Goal: Find specific fact: Find specific fact

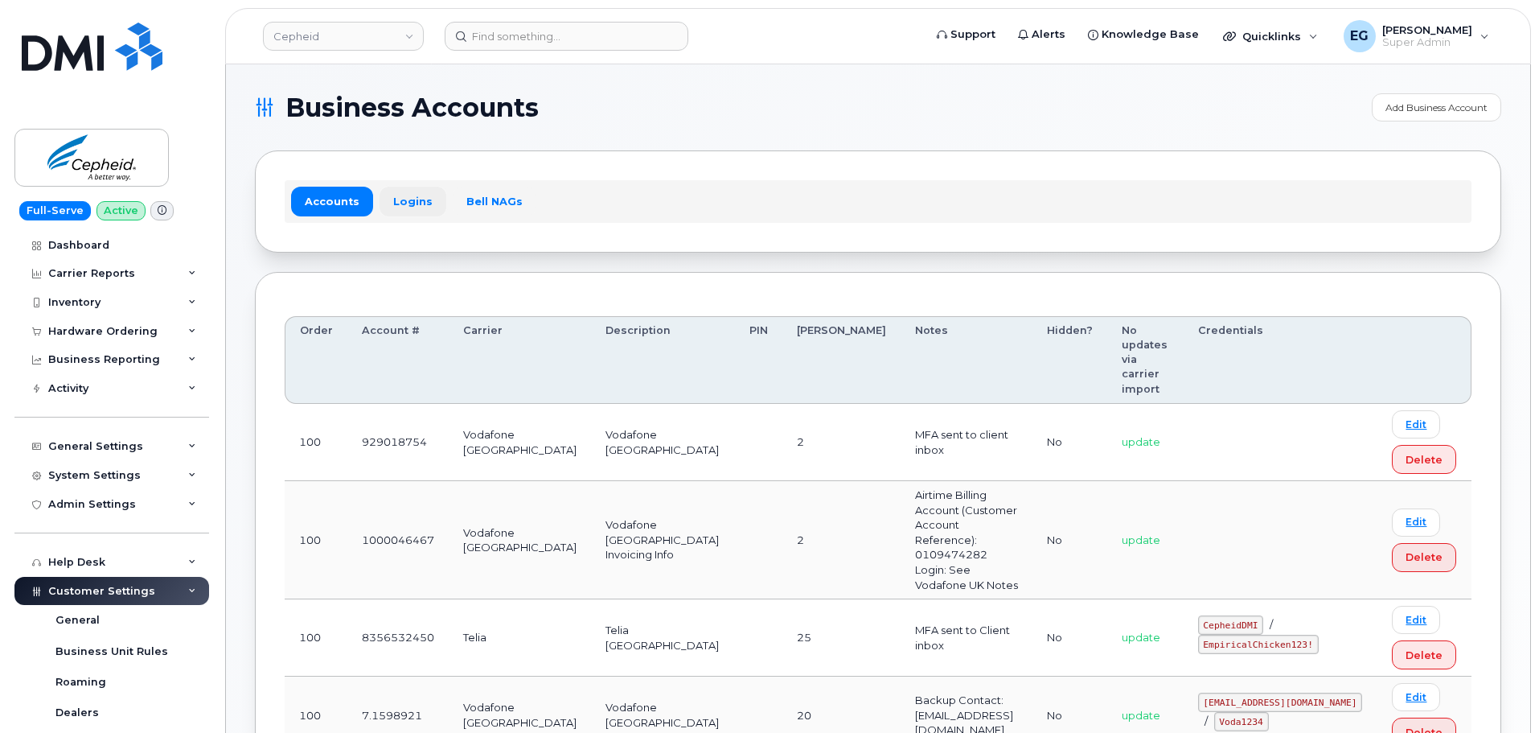
click at [406, 199] on link "Logins" at bounding box center [413, 201] width 67 height 29
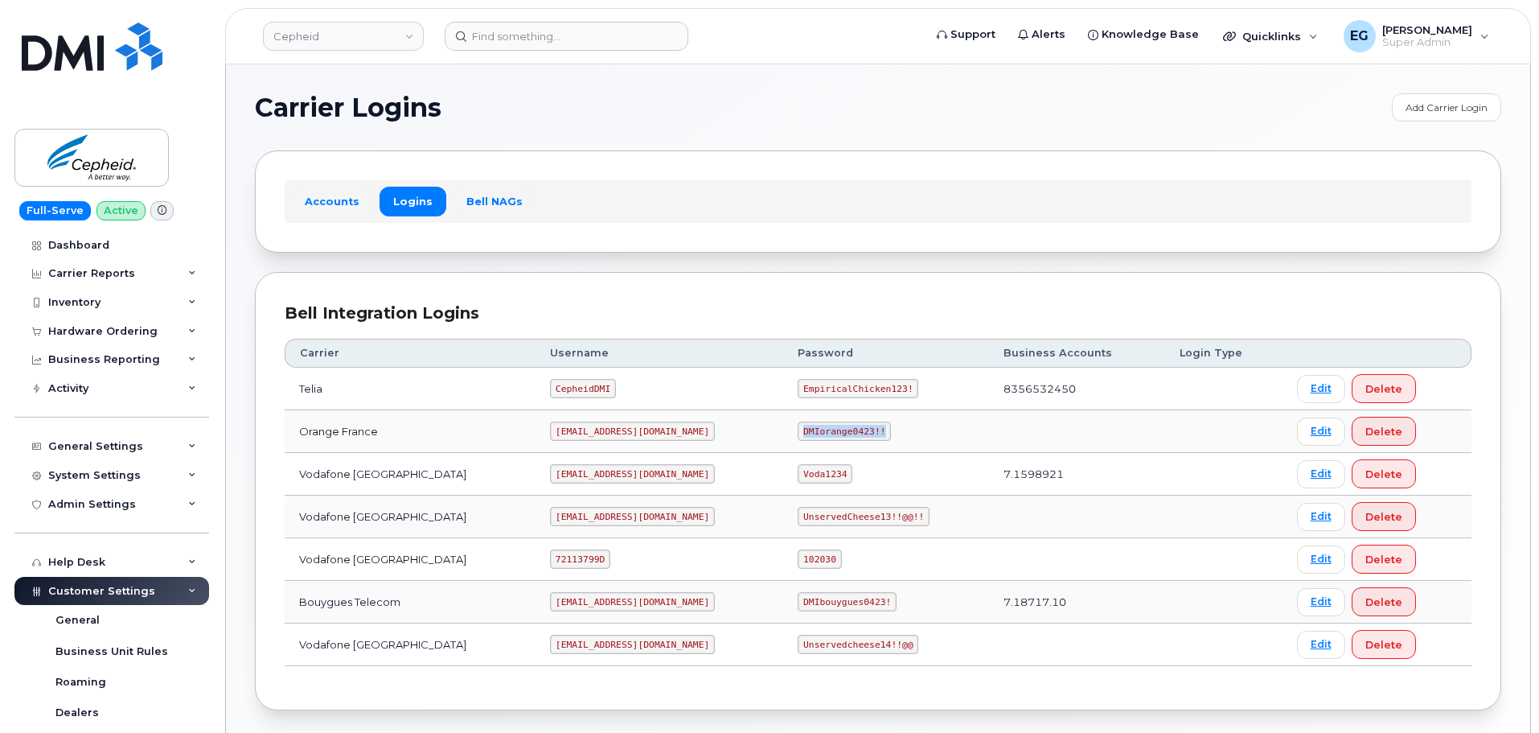
drag, startPoint x: 812, startPoint y: 432, endPoint x: 738, endPoint y: 427, distance: 74.1
click at [798, 427] on code "DMIorange0423!!" at bounding box center [844, 430] width 93 height 19
copy code "DMIorange0423!!"
